Goal: Share content

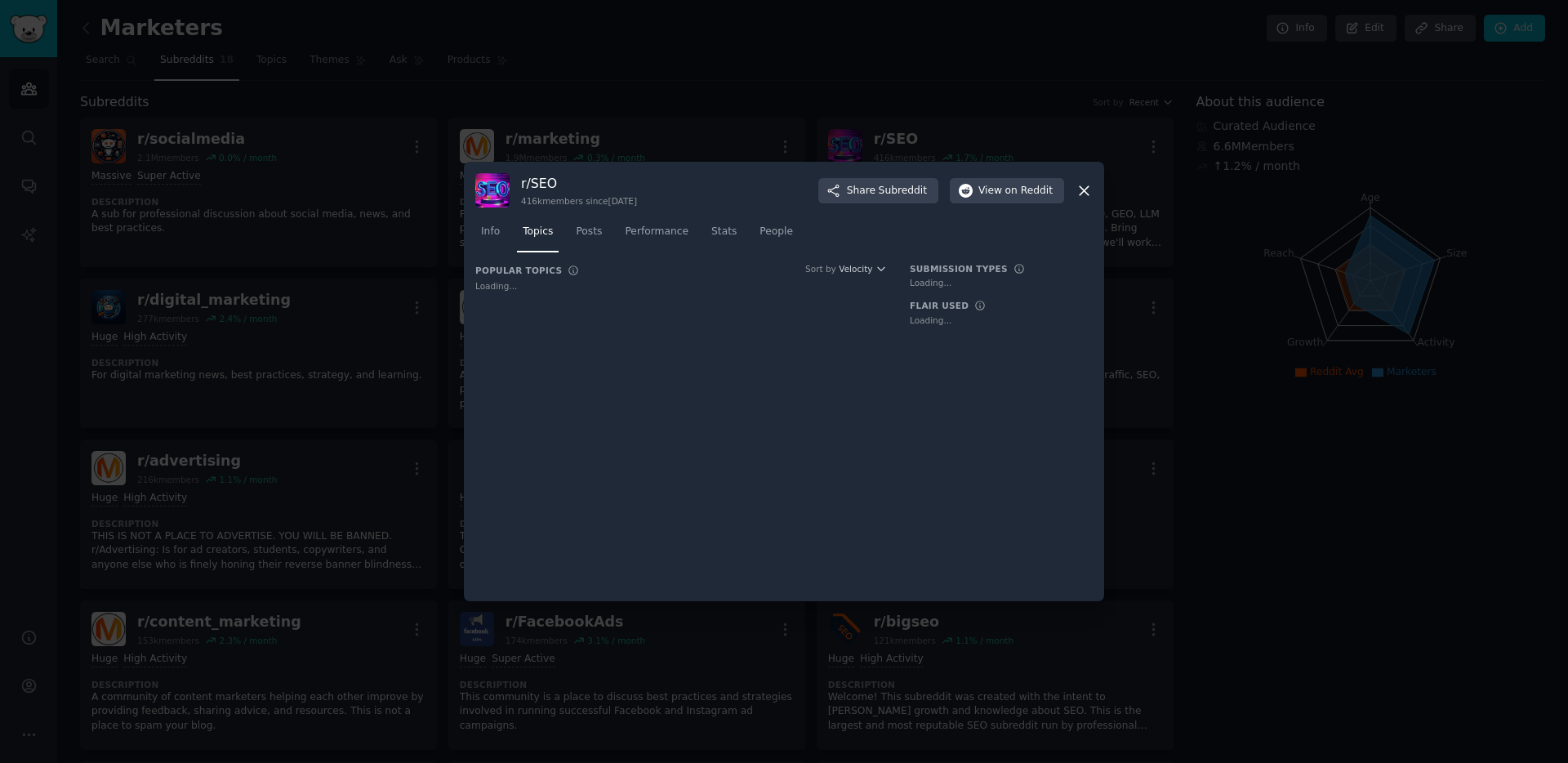
click at [1094, 189] on div "r/ SEO 416k members since [DATE] Share Subreddit View on Reddit Info Topics Pos…" at bounding box center [784, 382] width 640 height 439
click at [1087, 191] on icon at bounding box center [1084, 190] width 17 height 17
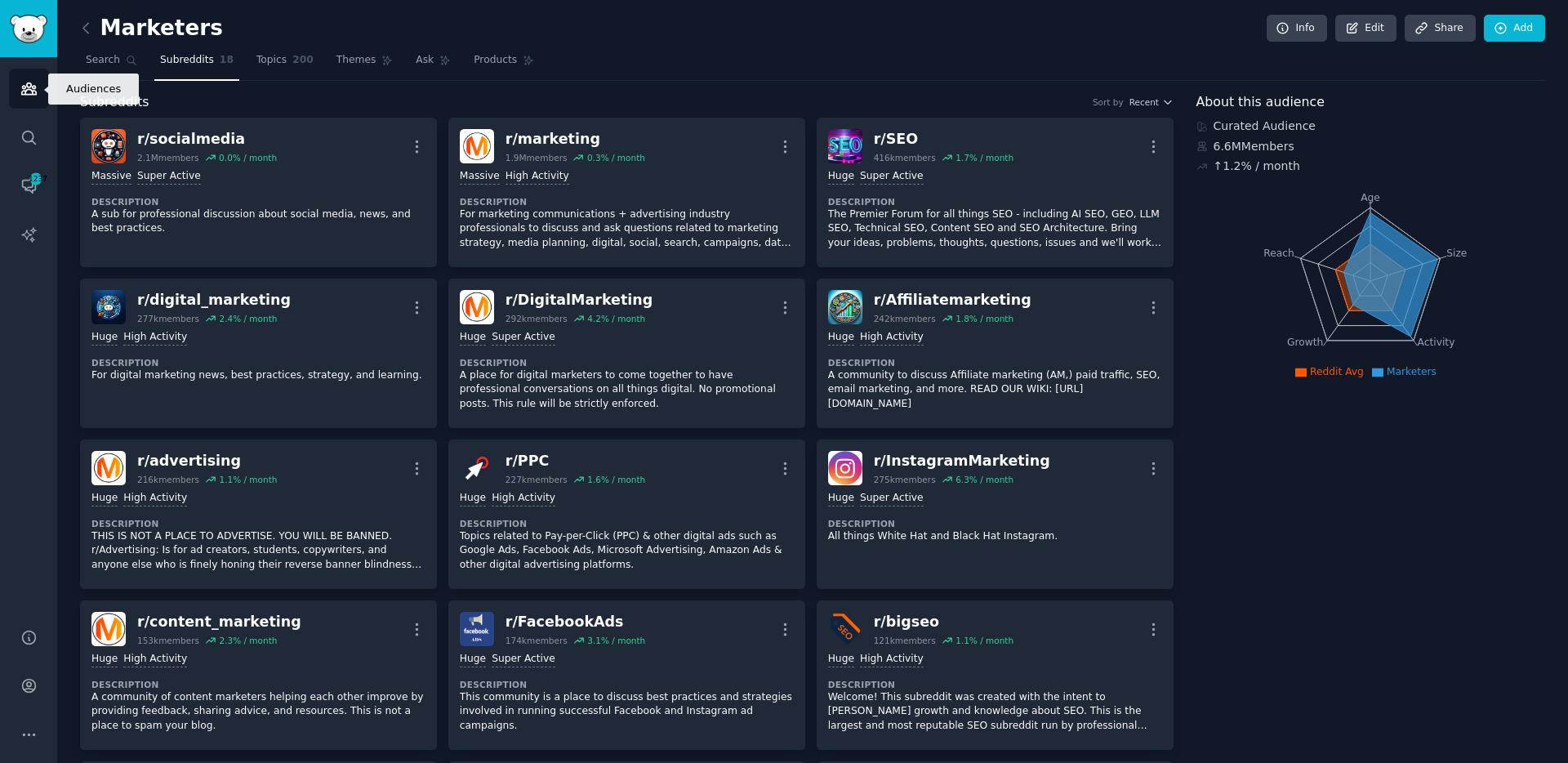
click at [22, 90] on icon "Sidebar" at bounding box center [28, 89] width 15 height 12
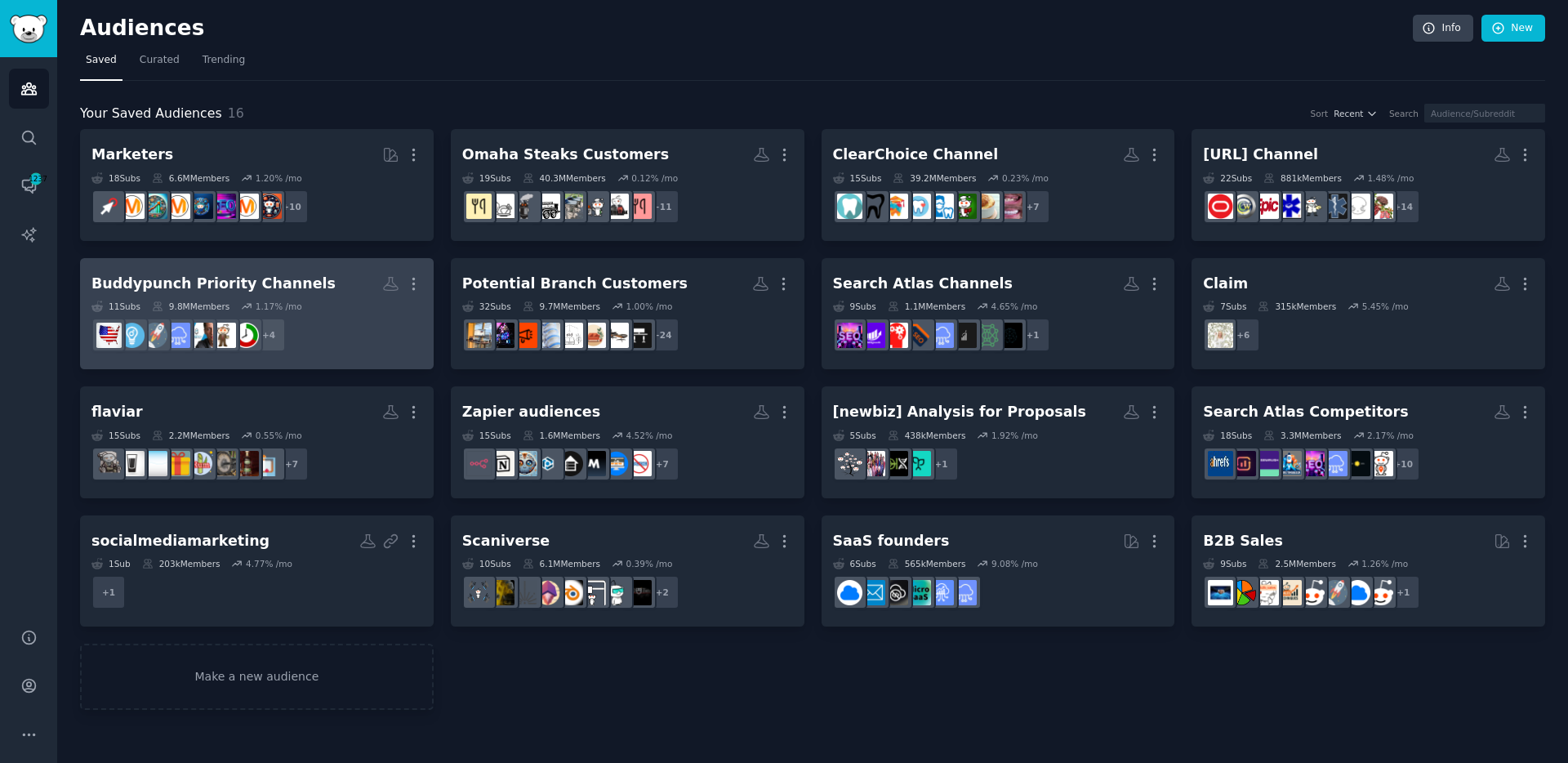
click at [338, 286] on h2 "Buddypunch Priority Channels More" at bounding box center [256, 283] width 330 height 28
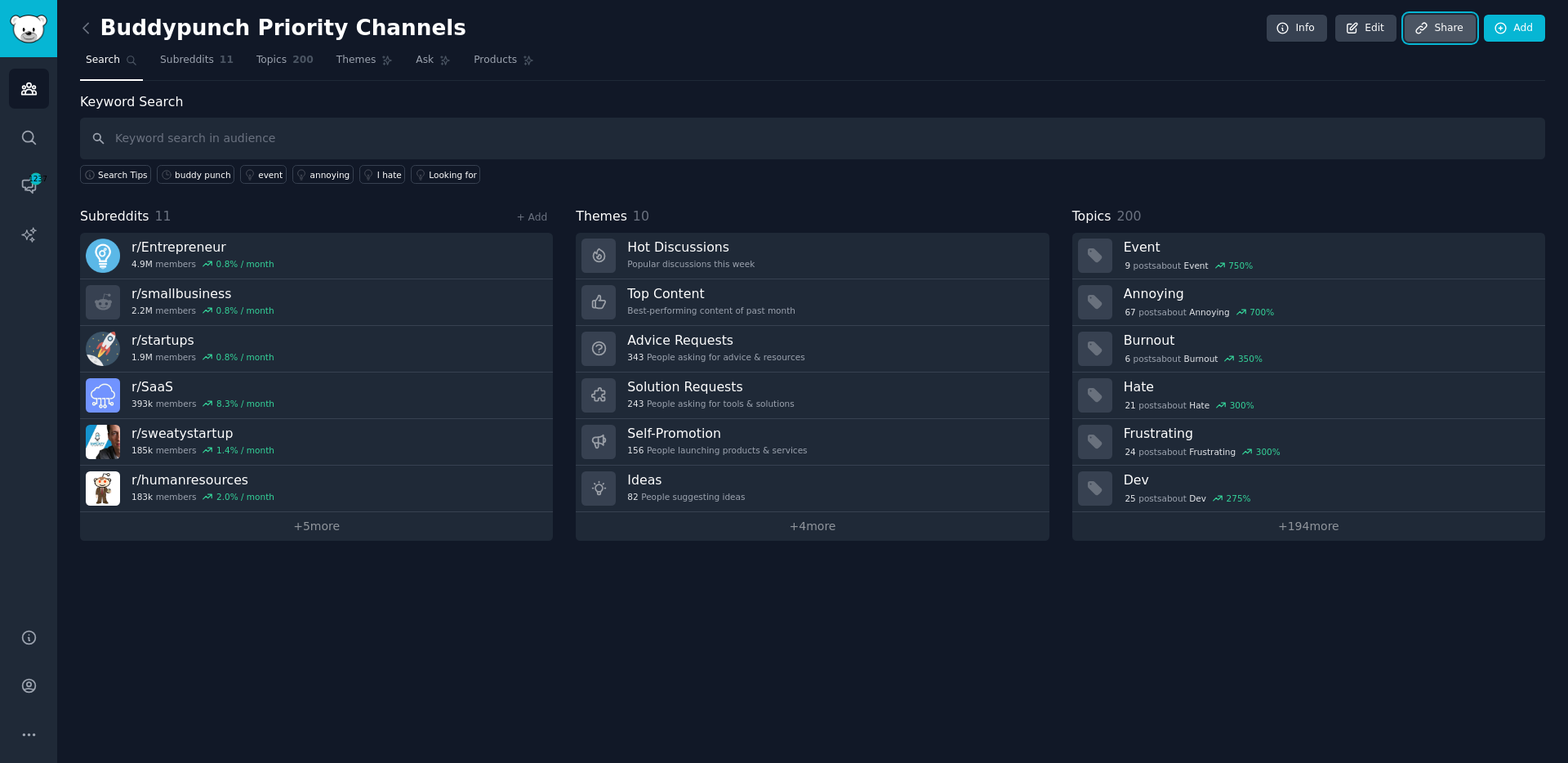
click at [1436, 34] on link "Share" at bounding box center [1441, 28] width 71 height 27
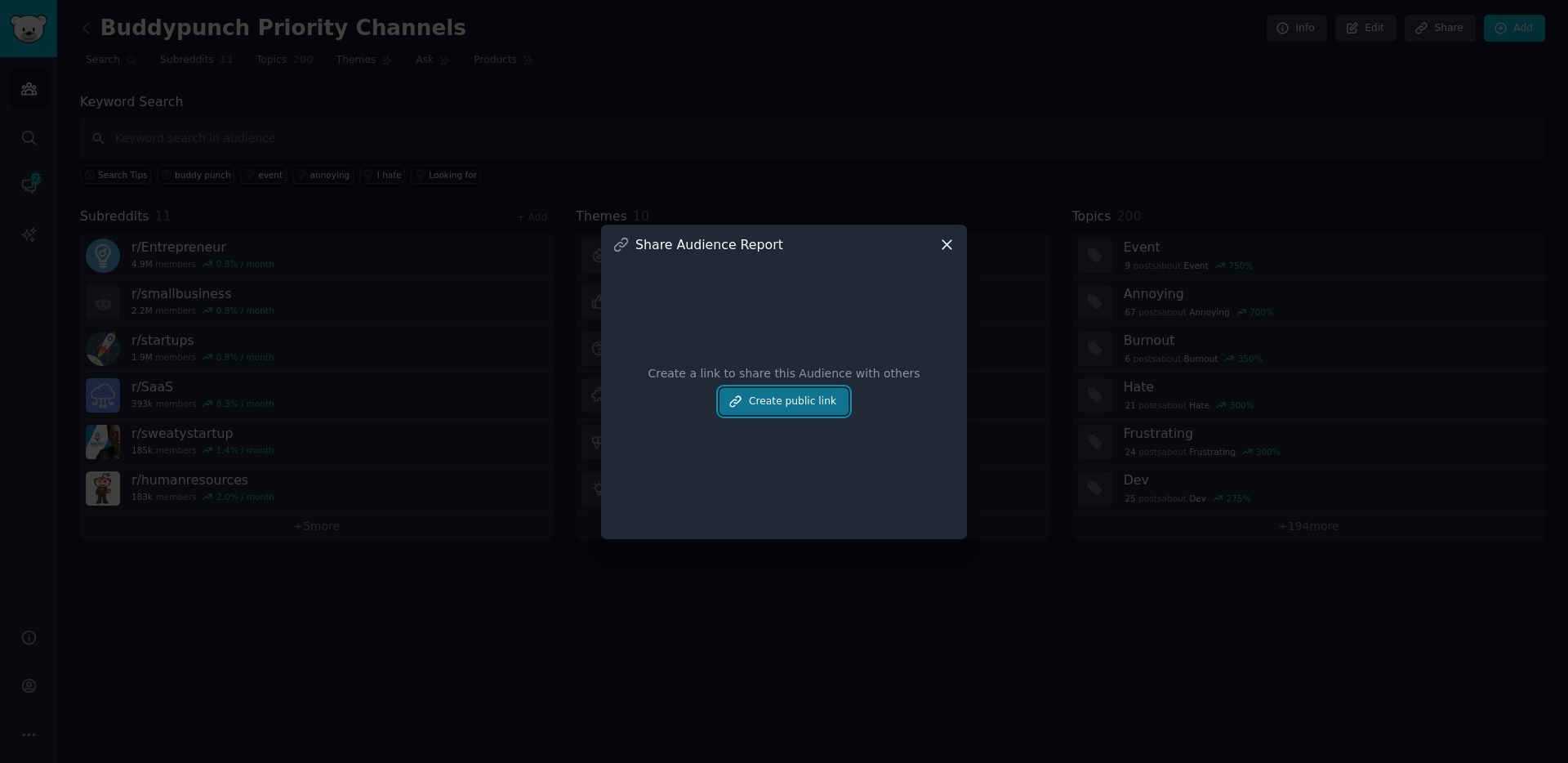
click at [808, 403] on button "Create public link" at bounding box center [784, 402] width 129 height 27
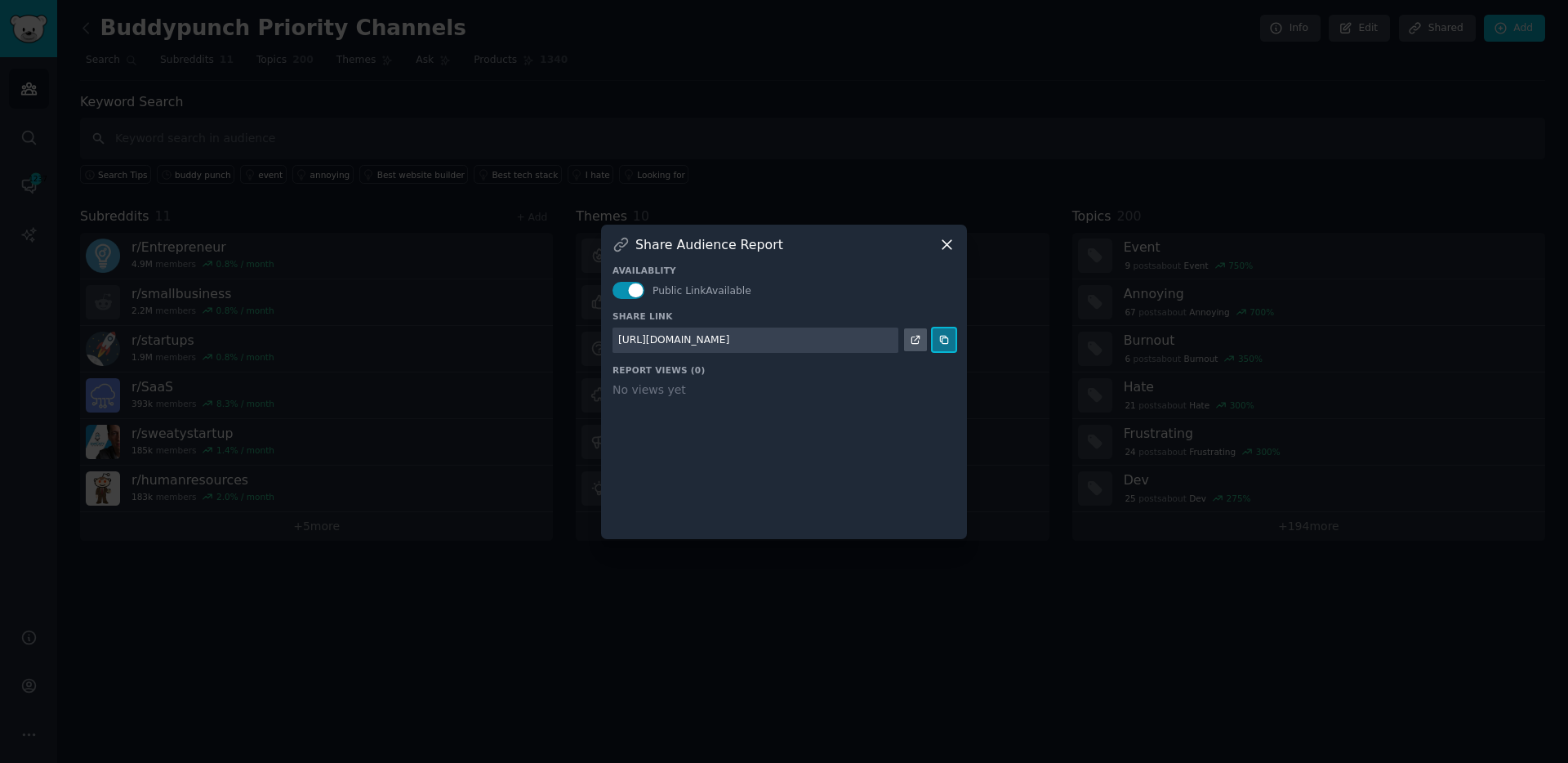
click at [941, 339] on icon at bounding box center [944, 340] width 12 height 12
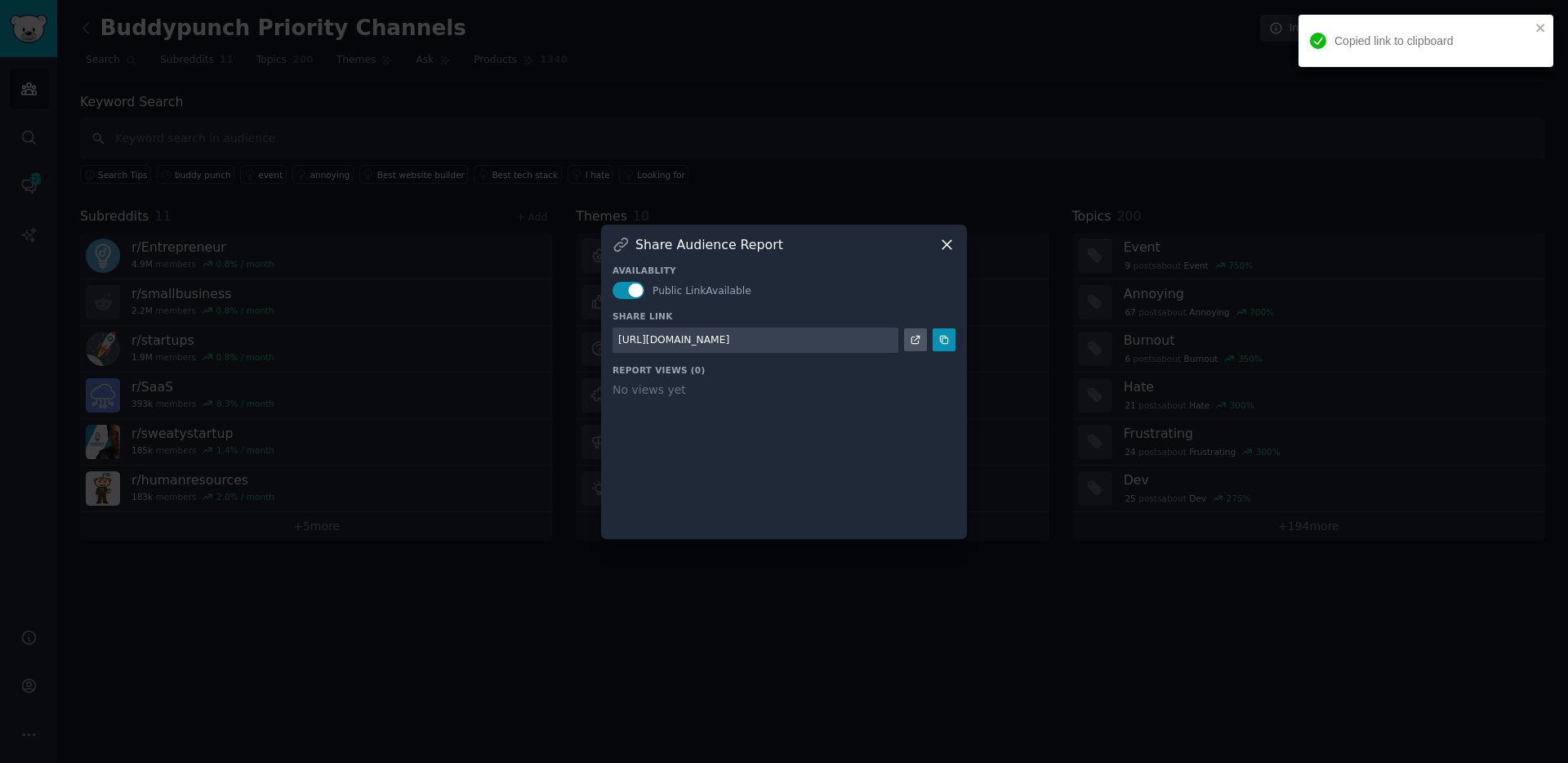
click at [947, 240] on icon at bounding box center [946, 244] width 17 height 17
